Goal: Task Accomplishment & Management: Complete application form

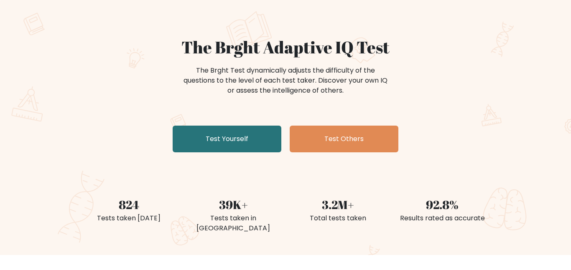
scroll to position [51, 0]
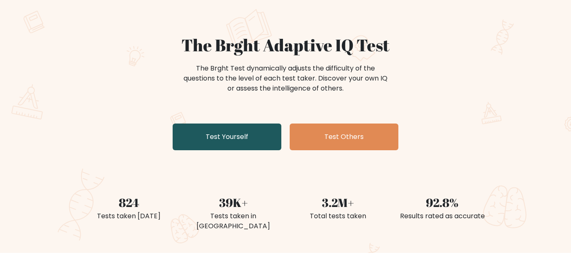
click at [247, 139] on link "Test Yourself" at bounding box center [227, 137] width 109 height 27
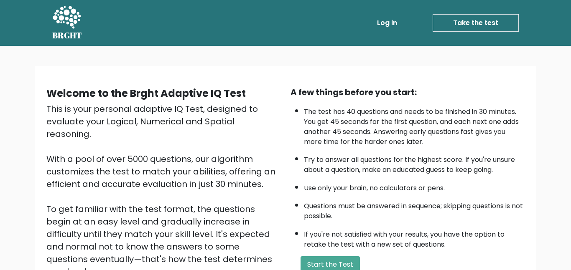
click at [490, 22] on link "Take the test" at bounding box center [475, 23] width 86 height 18
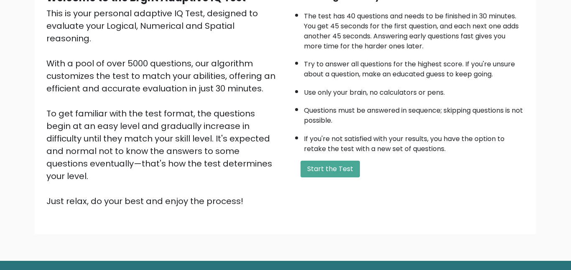
scroll to position [97, 0]
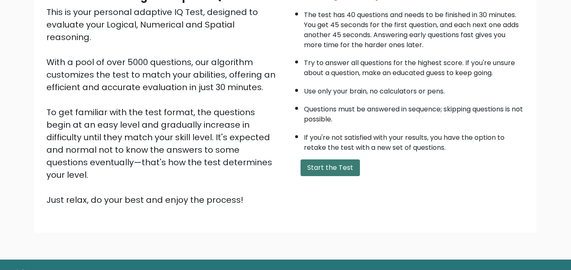
click at [338, 170] on button "Start the Test" at bounding box center [329, 168] width 59 height 17
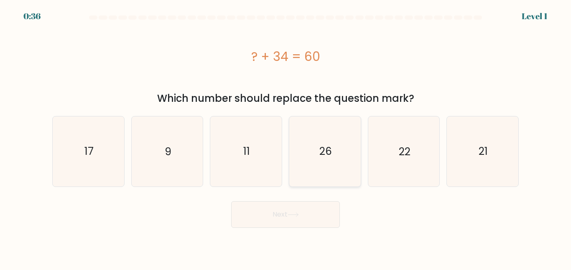
click at [332, 140] on icon "26" at bounding box center [325, 152] width 70 height 70
click at [286, 137] on input "d. 26" at bounding box center [285, 136] width 0 height 2
radio input "true"
click at [278, 221] on button "Next" at bounding box center [285, 214] width 109 height 27
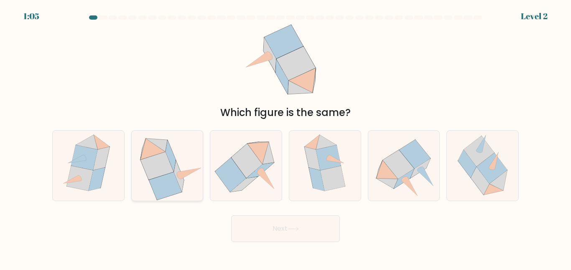
click at [141, 154] on icon at bounding box center [142, 149] width 5 height 20
click at [285, 137] on input "b." at bounding box center [285, 136] width 0 height 2
radio input "true"
click at [274, 225] on button "Next" at bounding box center [285, 229] width 109 height 27
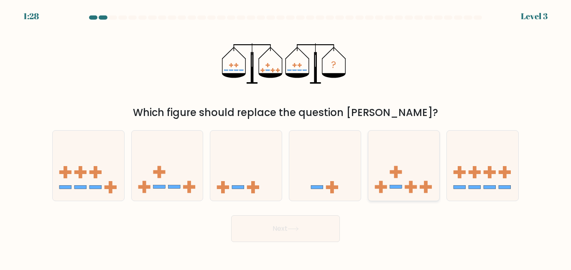
click at [423, 192] on icon at bounding box center [403, 165] width 71 height 59
click at [286, 137] on input "e." at bounding box center [285, 136] width 0 height 2
radio input "true"
click at [298, 232] on button "Next" at bounding box center [285, 229] width 109 height 27
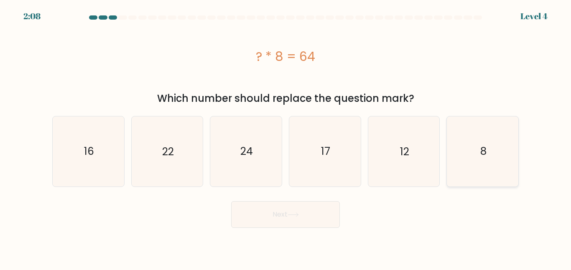
click at [500, 175] on icon "8" at bounding box center [482, 152] width 70 height 70
click at [286, 137] on input "f. 8" at bounding box center [285, 136] width 0 height 2
radio input "true"
click at [299, 215] on icon at bounding box center [292, 215] width 11 height 5
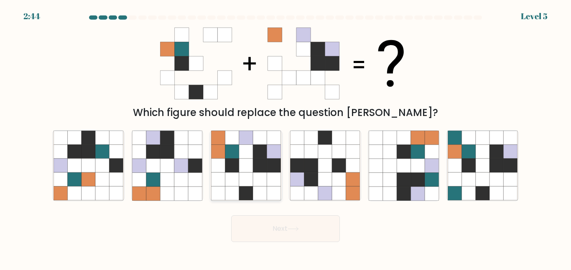
click at [240, 177] on icon at bounding box center [246, 180] width 14 height 14
click at [285, 137] on input "c." at bounding box center [285, 136] width 0 height 2
radio input "true"
click at [290, 223] on button "Next" at bounding box center [285, 229] width 109 height 27
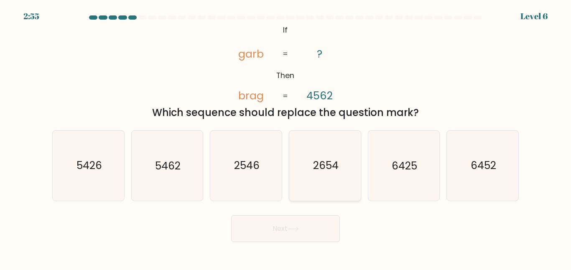
click at [317, 165] on text "2654" at bounding box center [324, 165] width 25 height 15
click at [286, 137] on input "d. 2654" at bounding box center [285, 136] width 0 height 2
radio input "true"
click at [292, 217] on button "Next" at bounding box center [285, 229] width 109 height 27
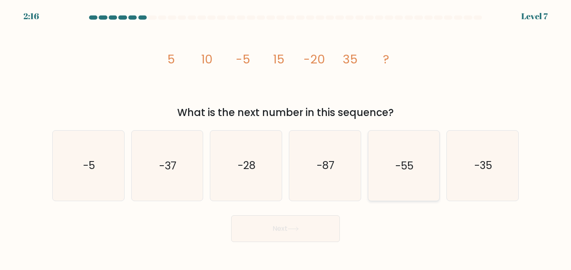
click at [398, 151] on icon "-55" at bounding box center [403, 166] width 70 height 70
click at [286, 137] on input "e. -55" at bounding box center [285, 136] width 0 height 2
radio input "true"
click at [294, 226] on button "Next" at bounding box center [285, 229] width 109 height 27
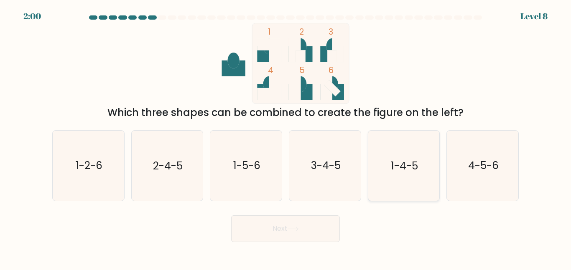
click at [414, 155] on icon "1-4-5" at bounding box center [403, 166] width 70 height 70
click at [286, 137] on input "e. 1-4-5" at bounding box center [285, 136] width 0 height 2
radio input "true"
click at [309, 222] on button "Next" at bounding box center [285, 229] width 109 height 27
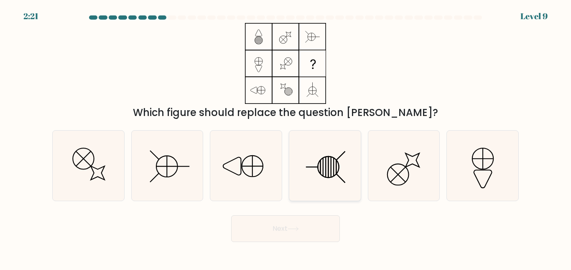
click at [331, 152] on icon at bounding box center [325, 166] width 70 height 70
click at [286, 137] on input "d." at bounding box center [285, 136] width 0 height 2
radio input "true"
click at [295, 228] on icon at bounding box center [292, 229] width 11 height 5
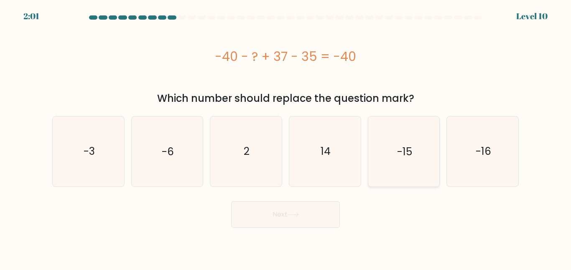
click at [395, 143] on icon "-15" at bounding box center [403, 152] width 70 height 70
click at [286, 137] on input "e. -15" at bounding box center [285, 136] width 0 height 2
radio input "true"
click at [294, 216] on icon at bounding box center [292, 215] width 11 height 5
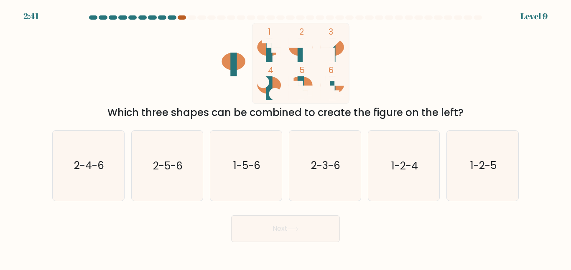
click at [183, 18] on div at bounding box center [182, 17] width 8 height 4
